Goal: Information Seeking & Learning: Learn about a topic

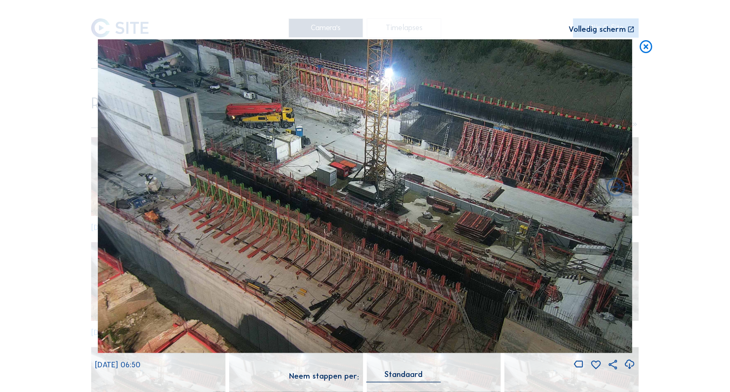
click at [644, 47] on icon at bounding box center [646, 47] width 15 height 16
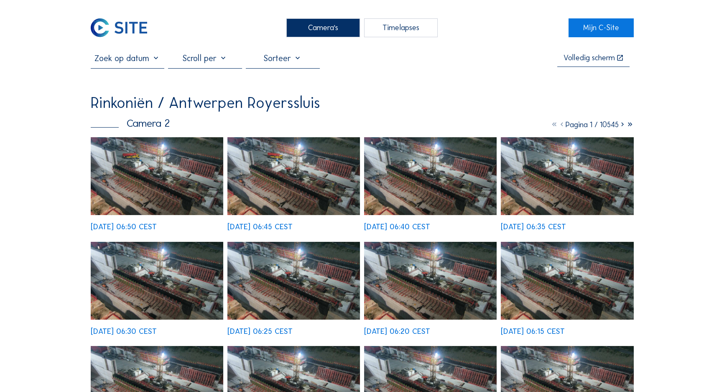
click at [340, 30] on div "Camera's" at bounding box center [324, 27] width 74 height 19
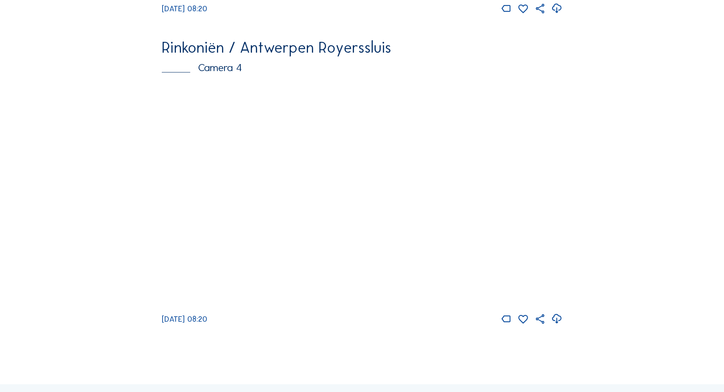
scroll to position [1303, 0]
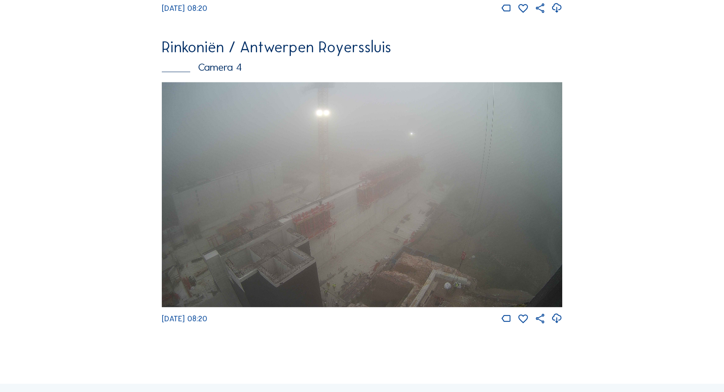
click at [408, 138] on img at bounding box center [362, 194] width 401 height 225
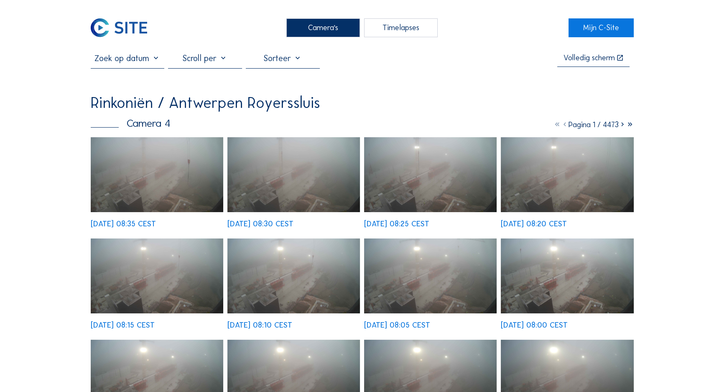
click at [153, 238] on div "We 01 Oct 2025 08:15 CEST" at bounding box center [157, 283] width 133 height 90
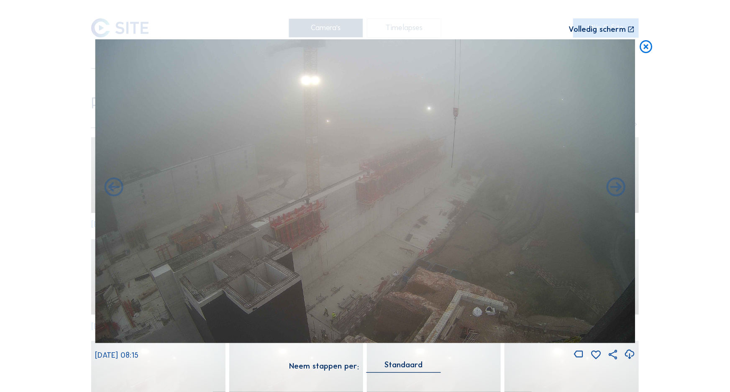
click at [184, 174] on img at bounding box center [365, 191] width 540 height 304
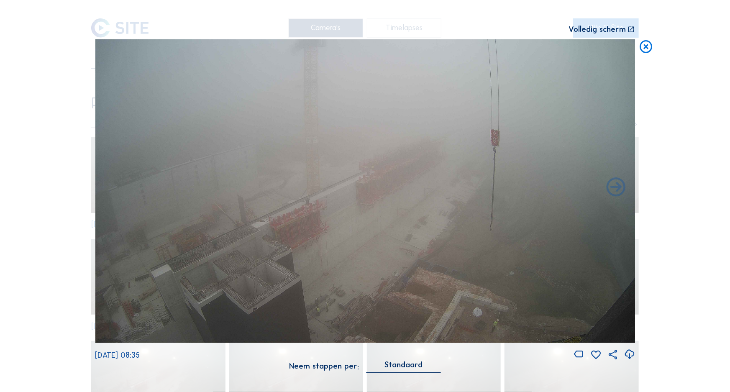
click at [649, 49] on icon at bounding box center [646, 47] width 15 height 16
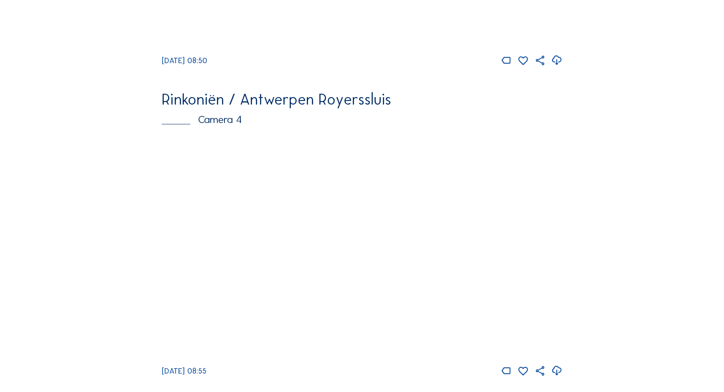
scroll to position [1303, 0]
